Goal: Information Seeking & Learning: Learn about a topic

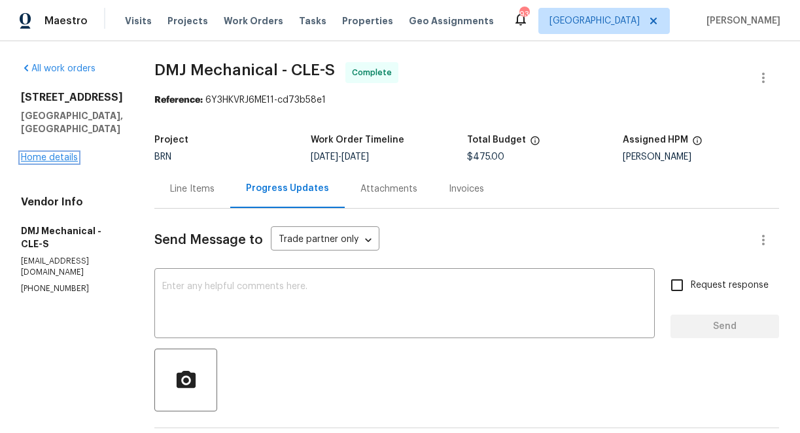
click at [65, 158] on link "Home details" at bounding box center [49, 157] width 57 height 9
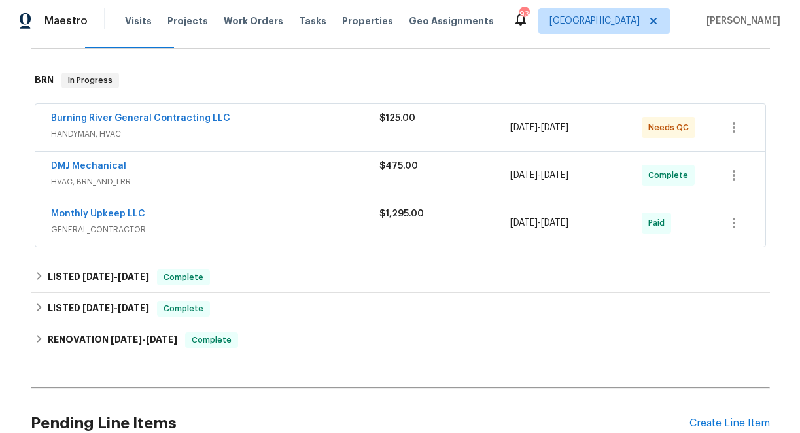
scroll to position [235, 0]
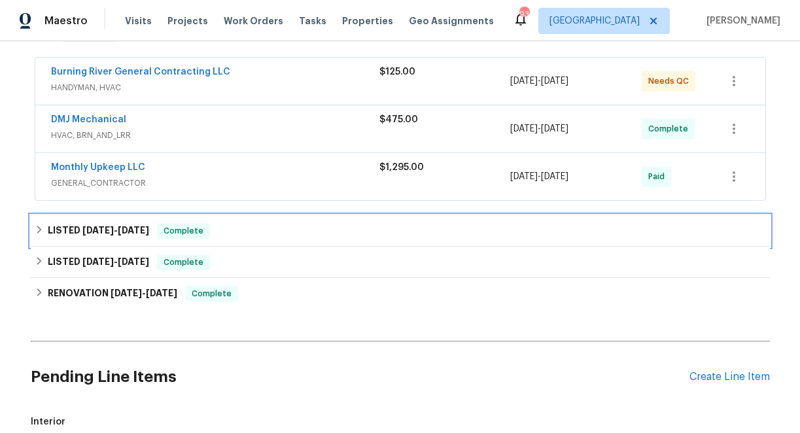
click at [38, 227] on icon at bounding box center [39, 230] width 5 height 8
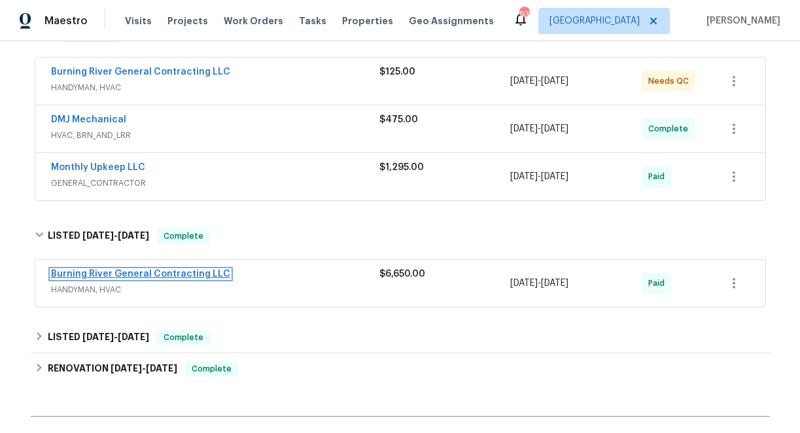
click at [138, 273] on link "Burning River General Contracting LLC" at bounding box center [140, 273] width 179 height 9
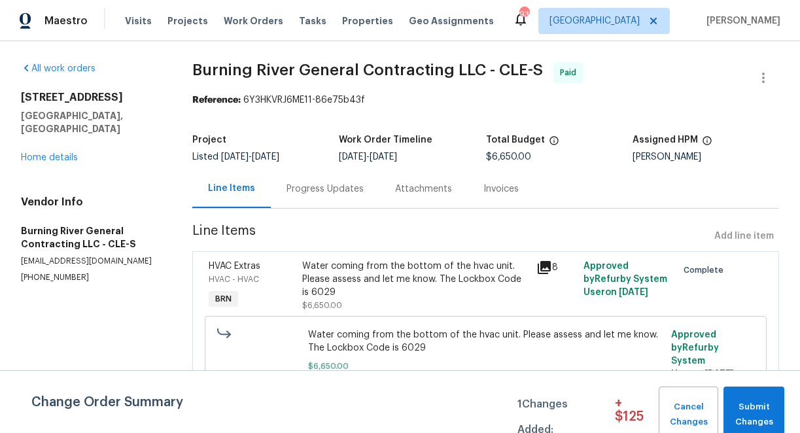
click at [545, 266] on icon at bounding box center [544, 267] width 13 height 13
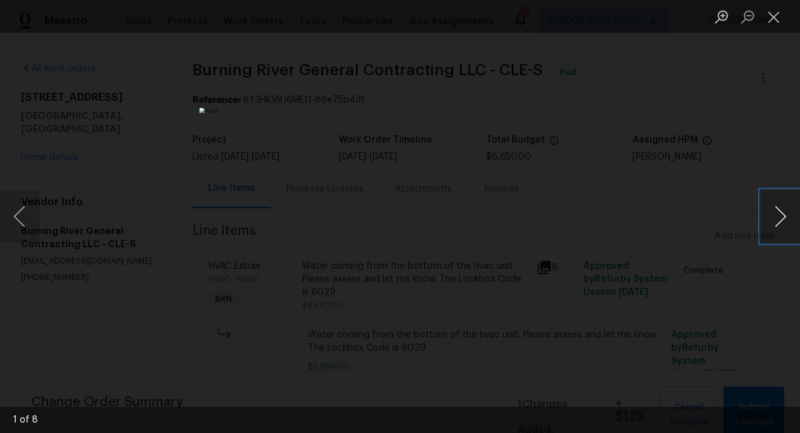
click at [781, 213] on button "Next image" at bounding box center [780, 216] width 39 height 52
click at [18, 216] on button "Previous image" at bounding box center [19, 216] width 39 height 52
click at [782, 214] on button "Next image" at bounding box center [780, 216] width 39 height 52
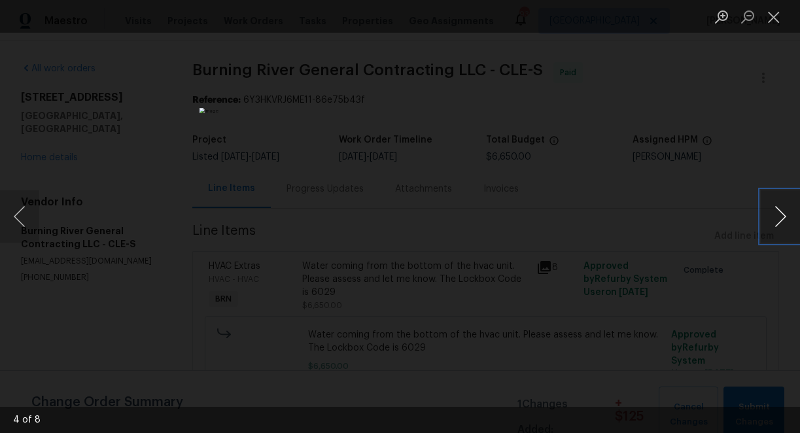
click at [782, 214] on button "Next image" at bounding box center [780, 216] width 39 height 52
click at [776, 15] on button "Close lightbox" at bounding box center [774, 16] width 26 height 23
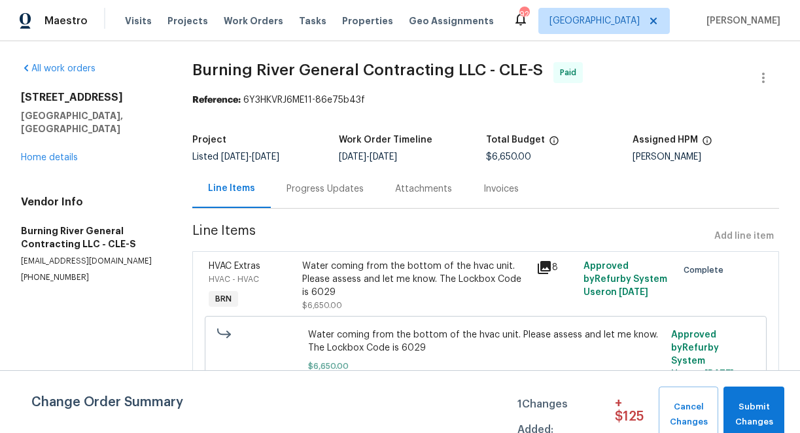
scroll to position [20, 0]
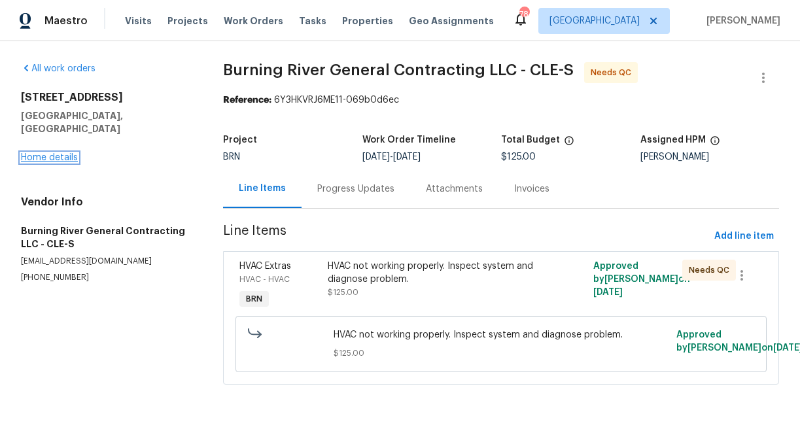
click at [56, 153] on link "Home details" at bounding box center [49, 157] width 57 height 9
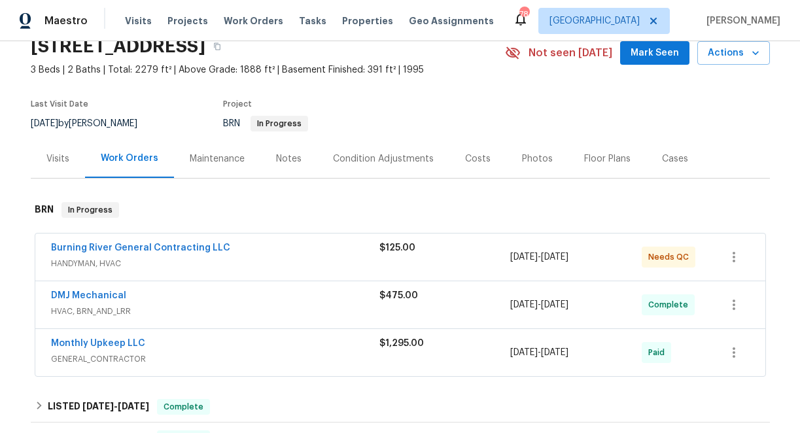
scroll to position [86, 0]
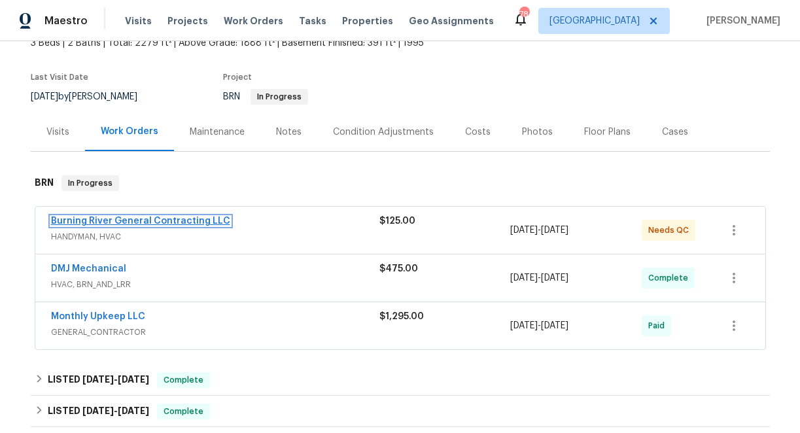
click at [120, 218] on link "Burning River General Contracting LLC" at bounding box center [140, 220] width 179 height 9
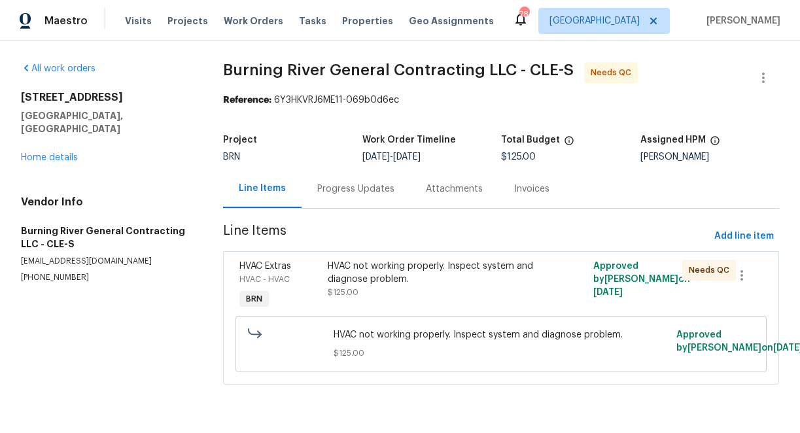
click at [331, 187] on div "Progress Updates" at bounding box center [355, 188] width 77 height 13
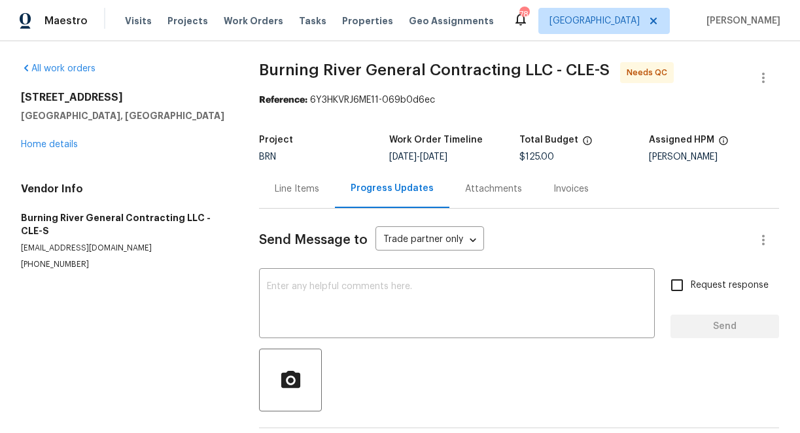
click at [286, 189] on div "Line Items" at bounding box center [297, 188] width 44 height 13
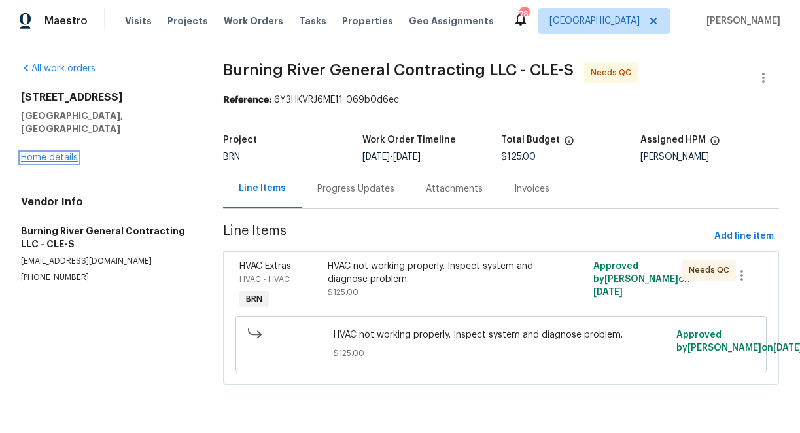
click at [57, 153] on link "Home details" at bounding box center [49, 157] width 57 height 9
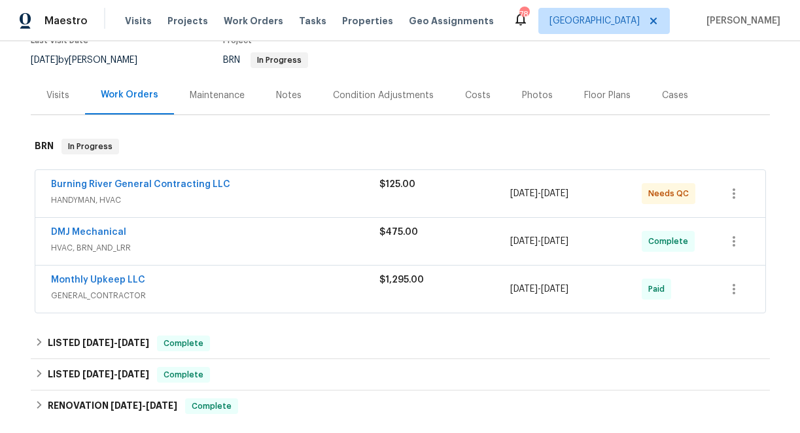
scroll to position [129, 0]
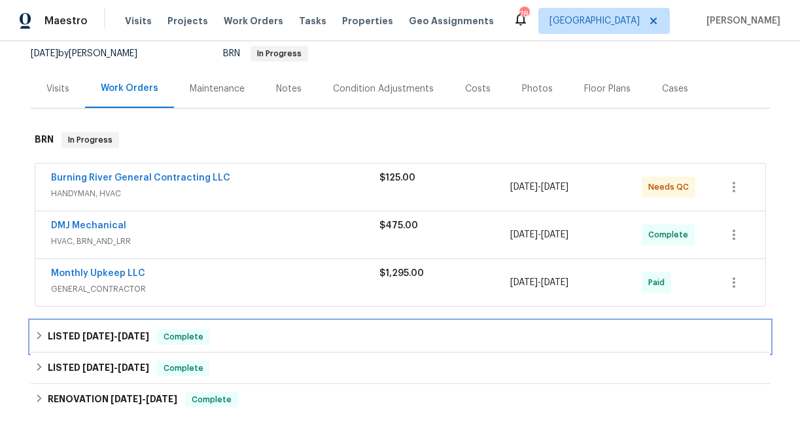
click at [37, 335] on icon at bounding box center [39, 335] width 9 height 9
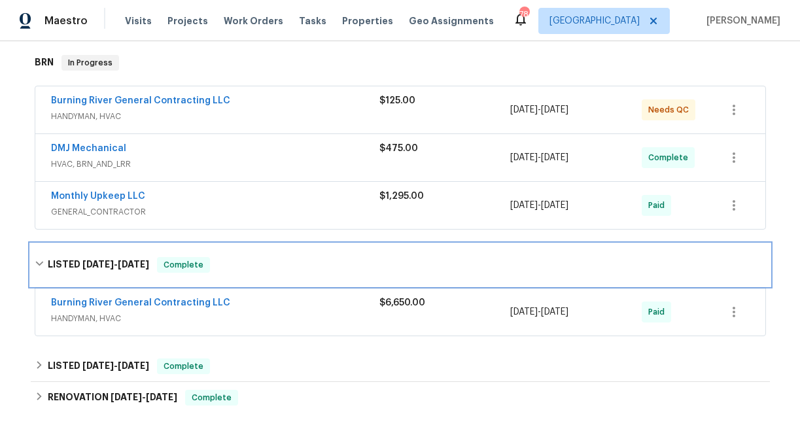
scroll to position [229, 0]
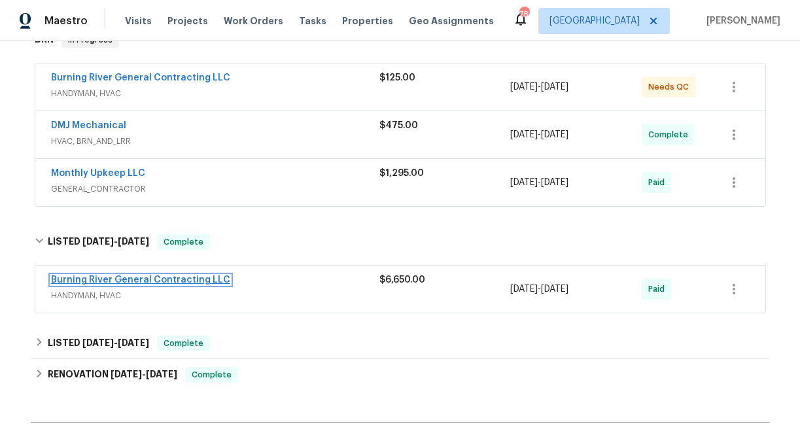
click at [177, 280] on link "Burning River General Contracting LLC" at bounding box center [140, 279] width 179 height 9
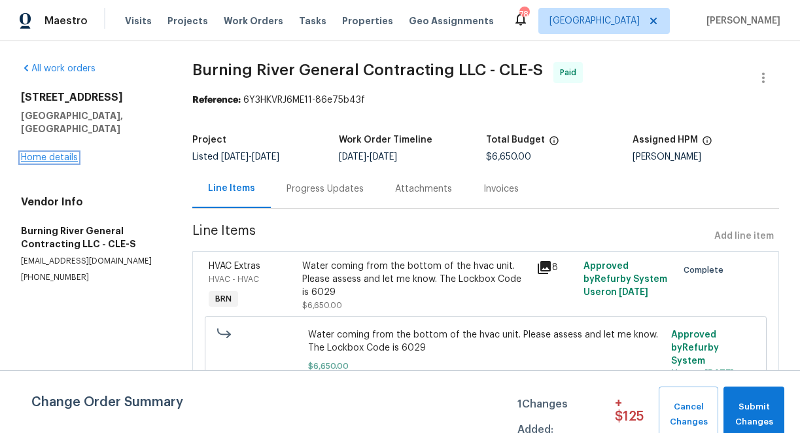
click at [55, 153] on link "Home details" at bounding box center [49, 157] width 57 height 9
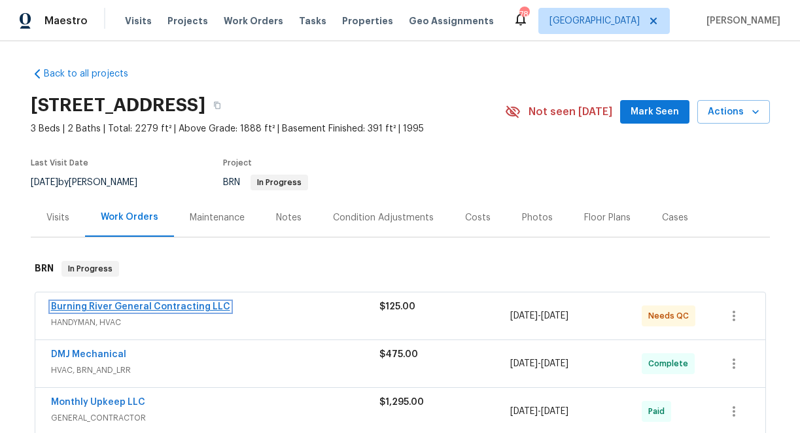
click at [162, 304] on link "Burning River General Contracting LLC" at bounding box center [140, 306] width 179 height 9
